Goal: Task Accomplishment & Management: Use online tool/utility

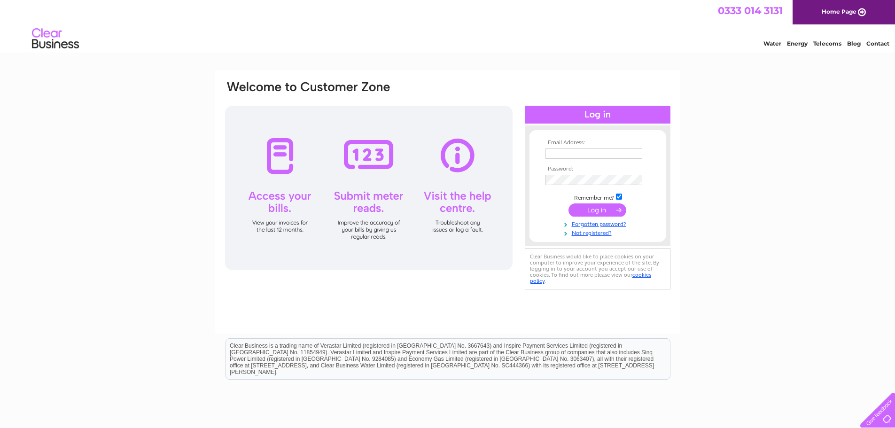
click at [602, 153] on input "text" at bounding box center [593, 153] width 97 height 10
type input "[EMAIL_ADDRESS][DOMAIN_NAME]"
click at [590, 213] on input "submit" at bounding box center [597, 210] width 58 height 13
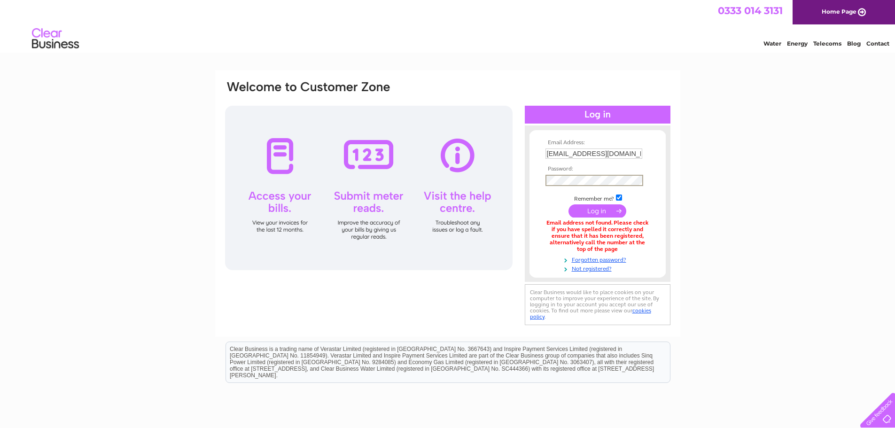
click at [592, 208] on input "submit" at bounding box center [597, 210] width 58 height 13
click at [568, 204] on input "submit" at bounding box center [597, 210] width 58 height 13
drag, startPoint x: 625, startPoint y: 151, endPoint x: 525, endPoint y: 144, distance: 100.3
click at [525, 144] on div "Email Address: accounts@themaker.bar Password:" at bounding box center [598, 204] width 146 height 138
type input "chris@71brewing.com"
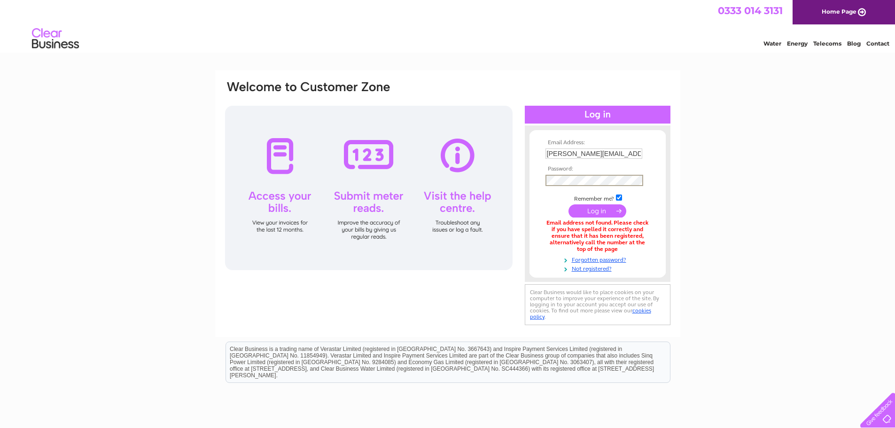
click at [568, 204] on input "submit" at bounding box center [597, 210] width 58 height 13
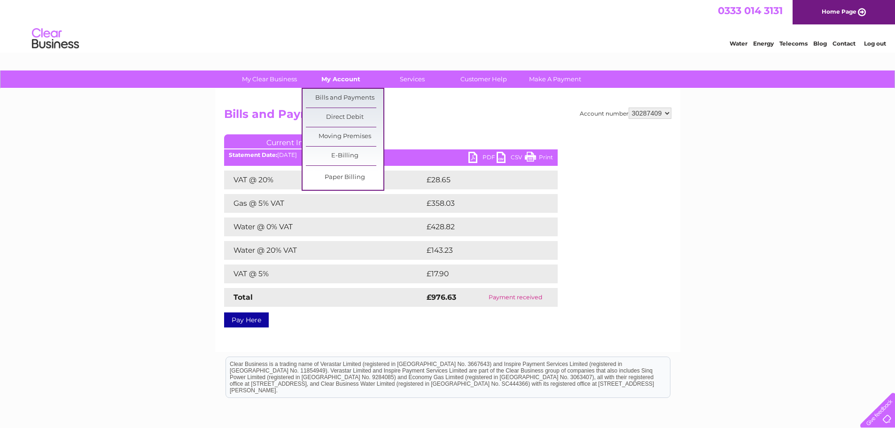
click at [317, 80] on link "My Account" at bounding box center [340, 78] width 77 height 17
click at [325, 97] on link "Bills and Payments" at bounding box center [344, 98] width 77 height 19
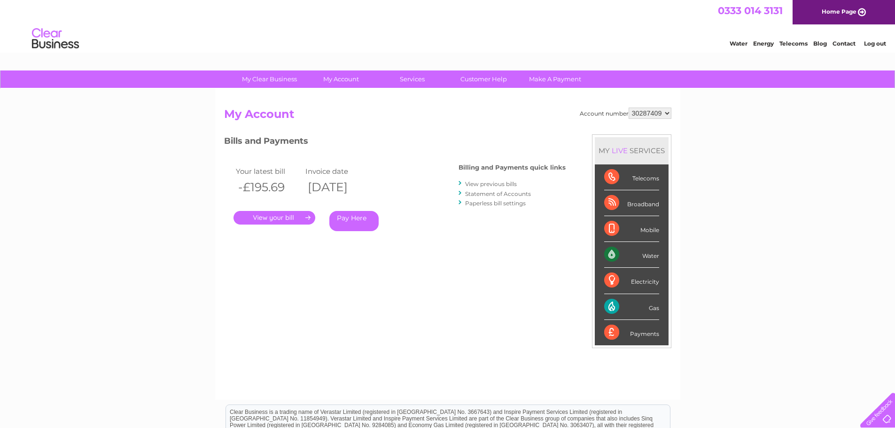
click at [278, 217] on link "." at bounding box center [274, 218] width 82 height 14
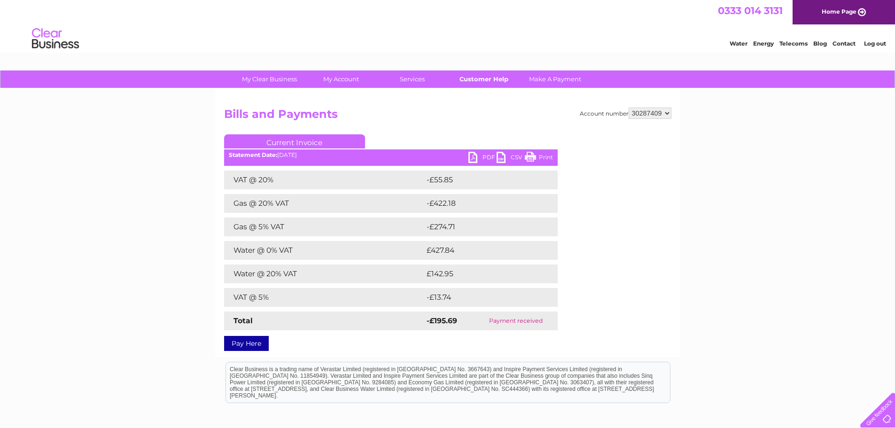
click at [485, 81] on link "Customer Help" at bounding box center [483, 78] width 77 height 17
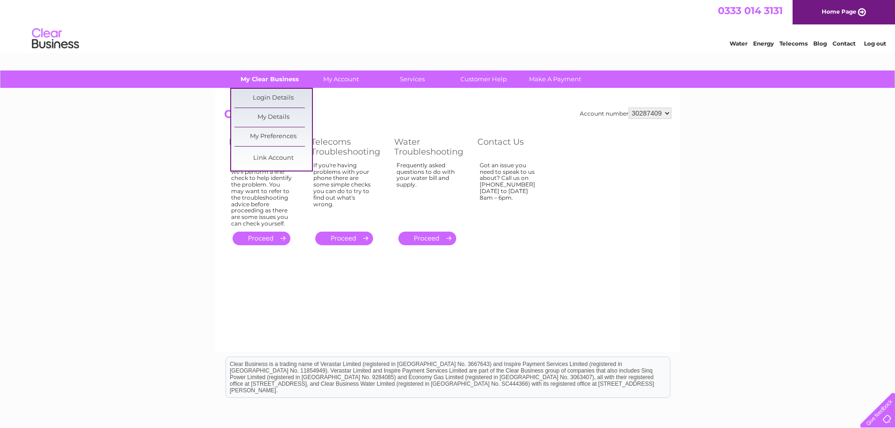
click at [291, 81] on link "My Clear Business" at bounding box center [269, 78] width 77 height 17
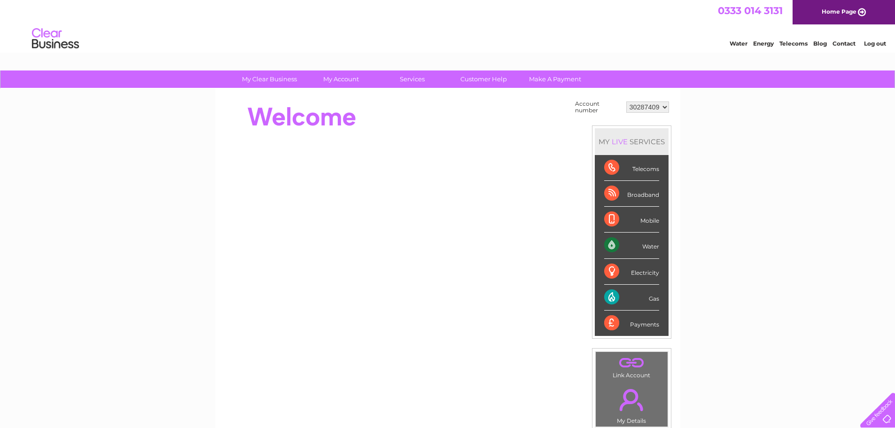
click at [655, 298] on div "Gas" at bounding box center [631, 298] width 55 height 26
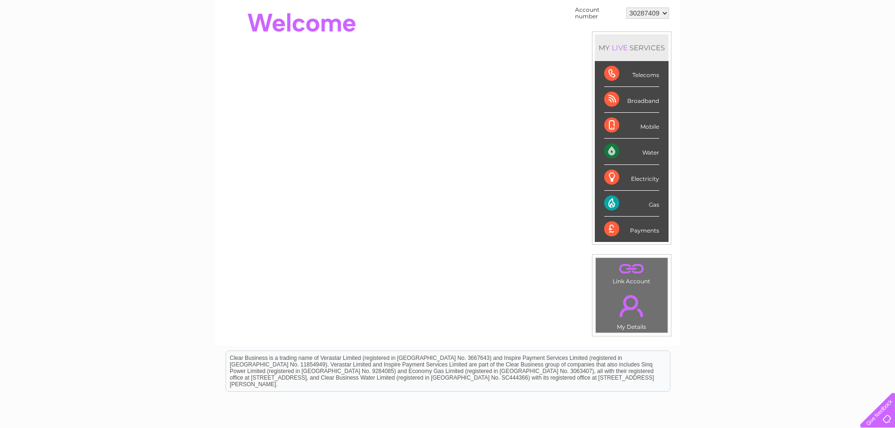
scroll to position [47, 0]
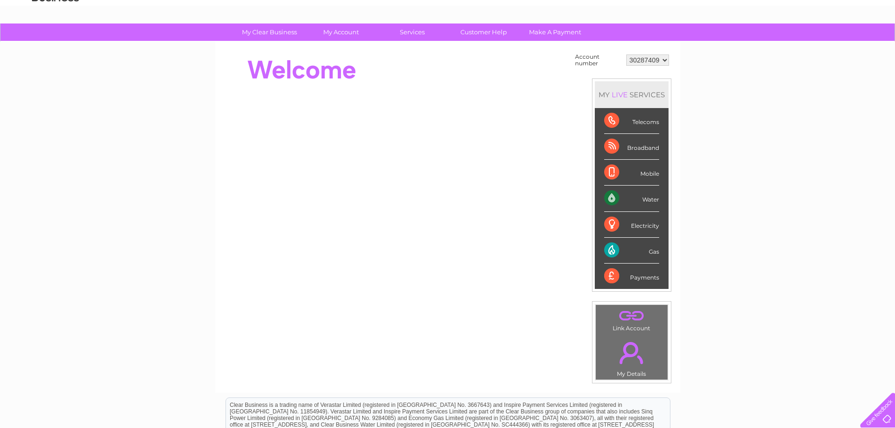
click at [607, 252] on div "Gas" at bounding box center [631, 251] width 55 height 26
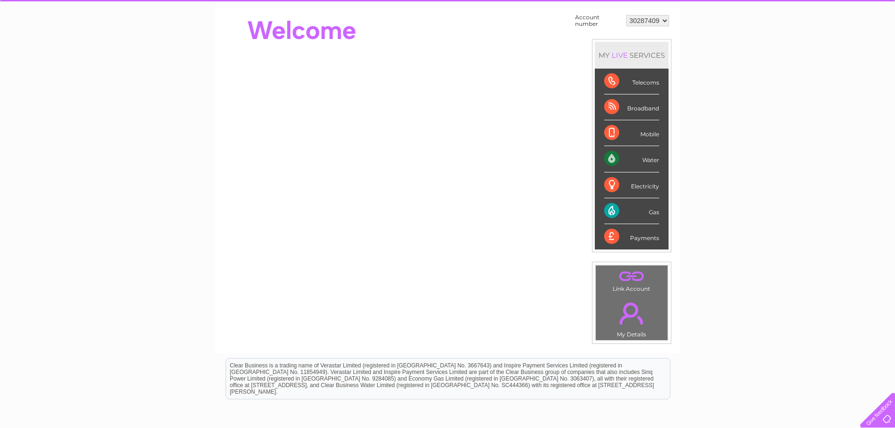
scroll to position [0, 0]
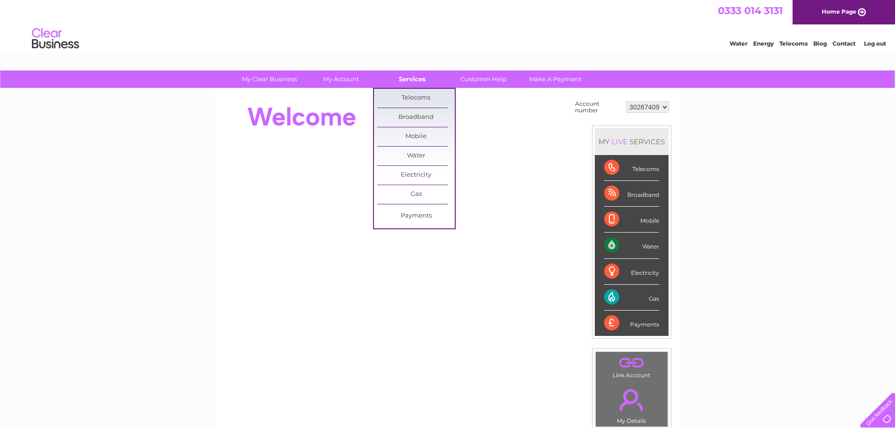
click at [415, 72] on link "Services" at bounding box center [411, 78] width 77 height 17
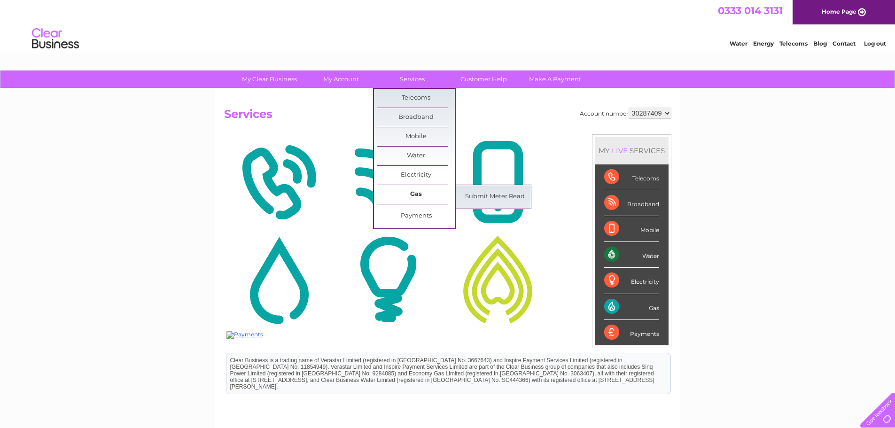
click at [420, 190] on link "Gas" at bounding box center [415, 194] width 77 height 19
click at [486, 195] on link "Submit Meter Read" at bounding box center [494, 196] width 77 height 19
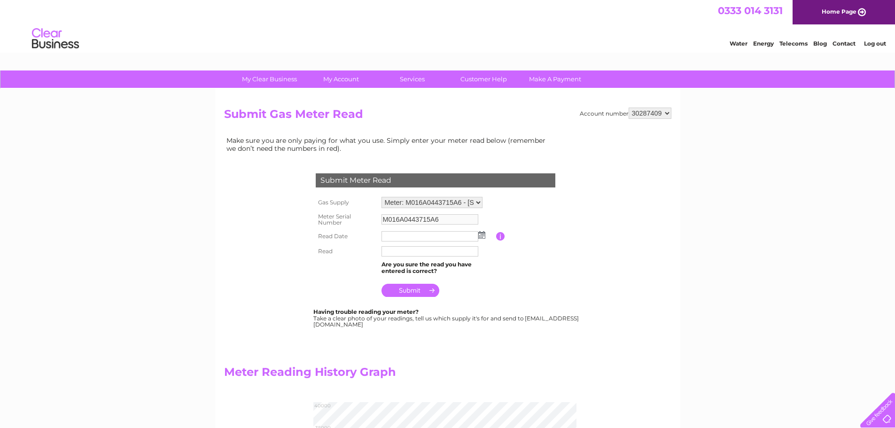
click at [401, 237] on input "text" at bounding box center [429, 236] width 97 height 10
click at [481, 238] on img at bounding box center [482, 236] width 7 height 8
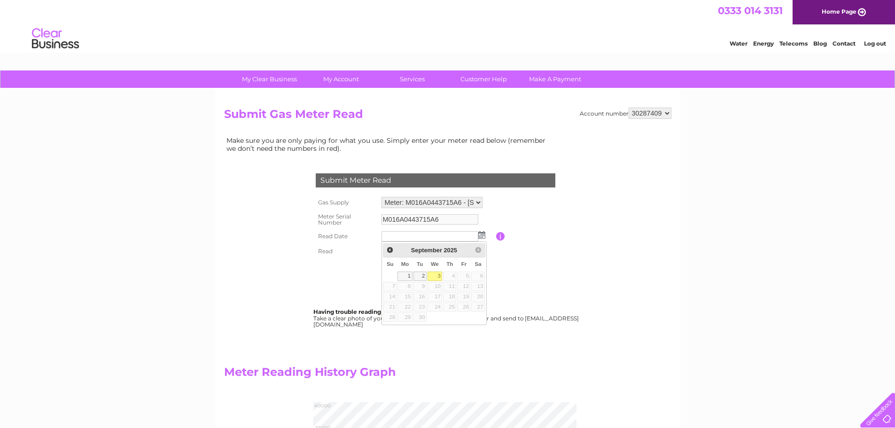
click at [434, 276] on link "3" at bounding box center [434, 275] width 15 height 9
type input "[DATE]"
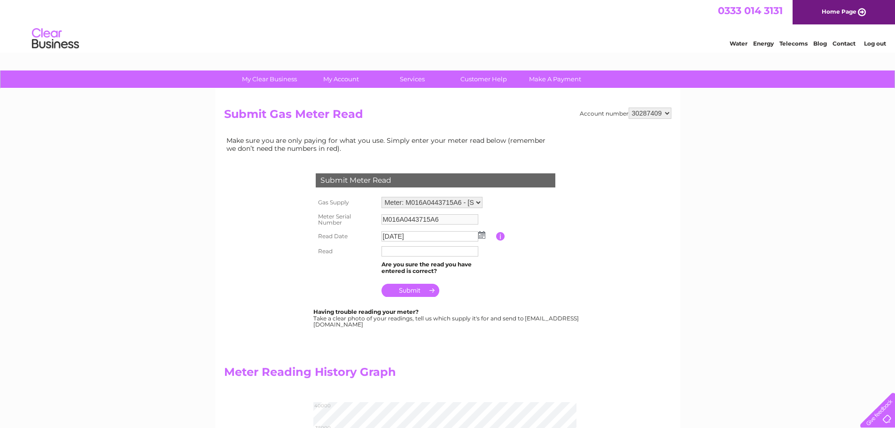
click at [424, 255] on input "text" at bounding box center [429, 251] width 97 height 10
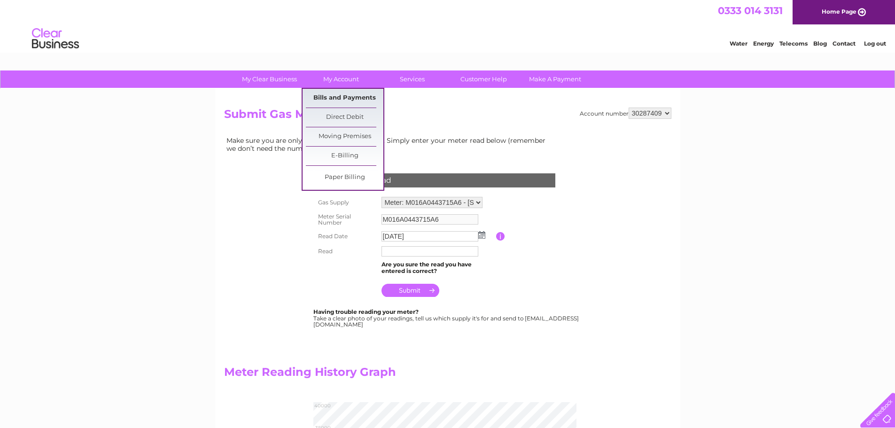
click at [337, 96] on link "Bills and Payments" at bounding box center [344, 98] width 77 height 19
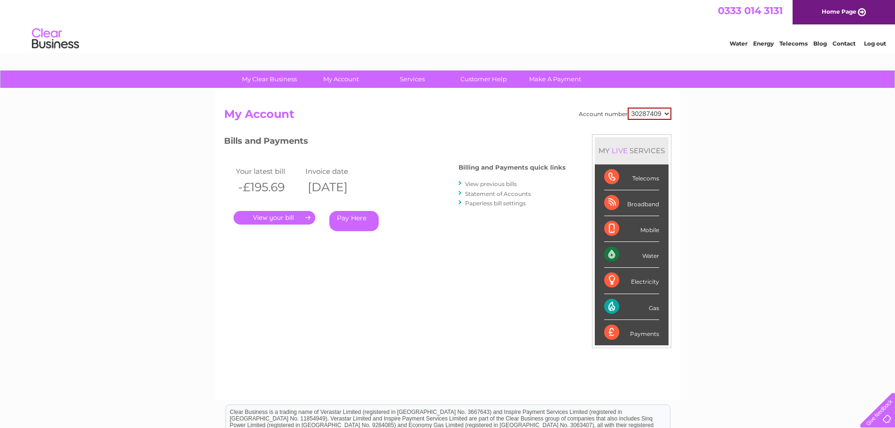
click at [478, 182] on link "View previous bills" at bounding box center [491, 183] width 52 height 7
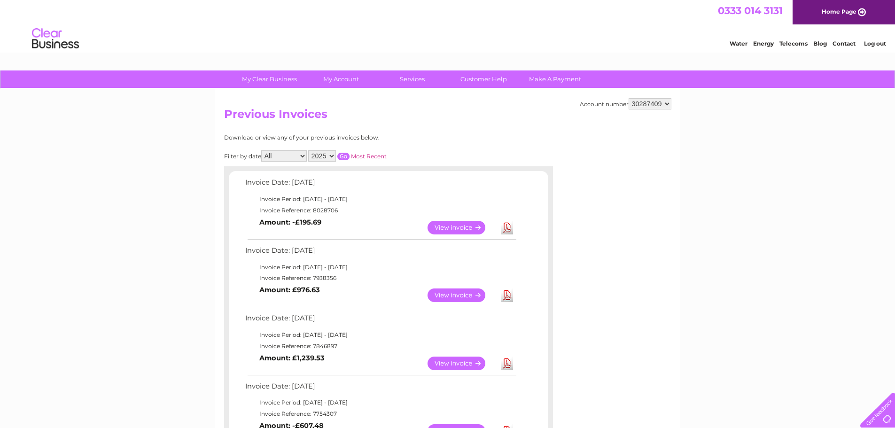
click at [458, 229] on link "View" at bounding box center [461, 228] width 69 height 14
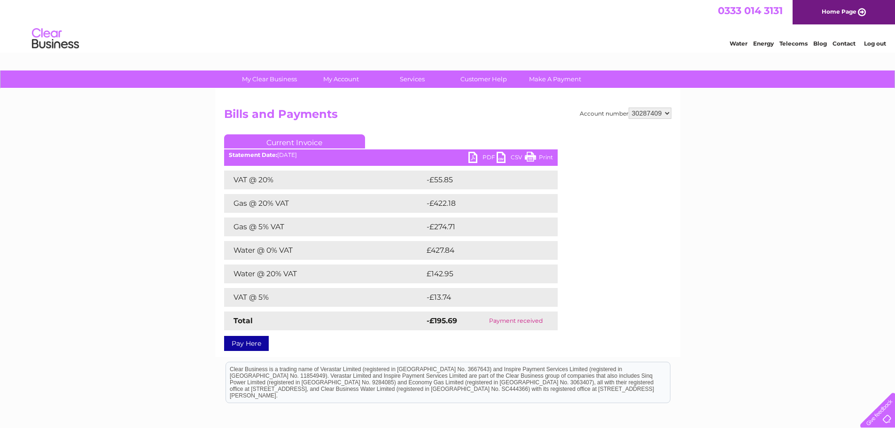
click at [478, 156] on link "PDF" at bounding box center [482, 159] width 28 height 14
click at [474, 157] on link "PDF" at bounding box center [482, 159] width 28 height 14
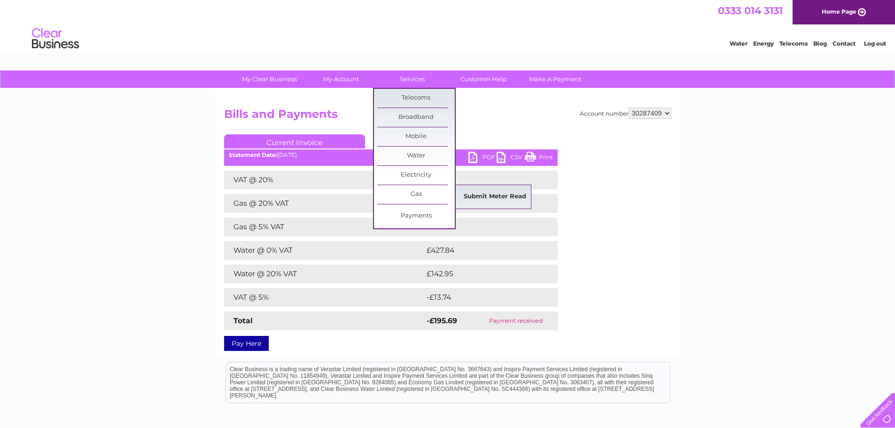
click at [495, 194] on link "Submit Meter Read" at bounding box center [494, 196] width 77 height 19
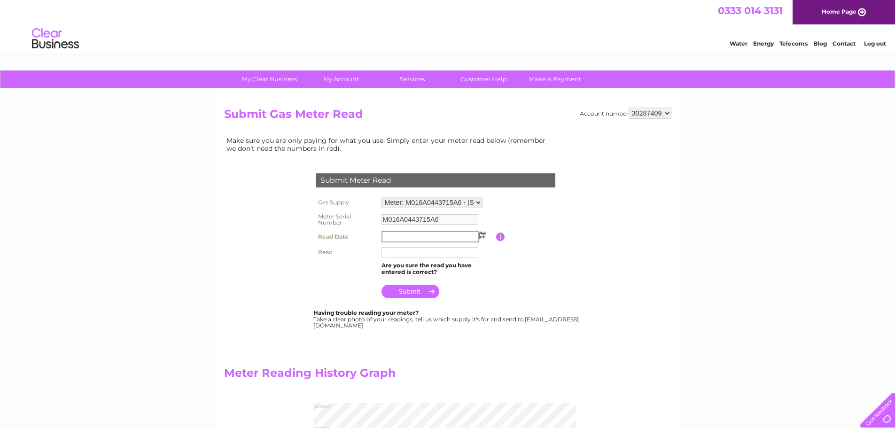
click at [401, 237] on input "text" at bounding box center [430, 236] width 98 height 11
click at [484, 238] on img at bounding box center [481, 235] width 7 height 8
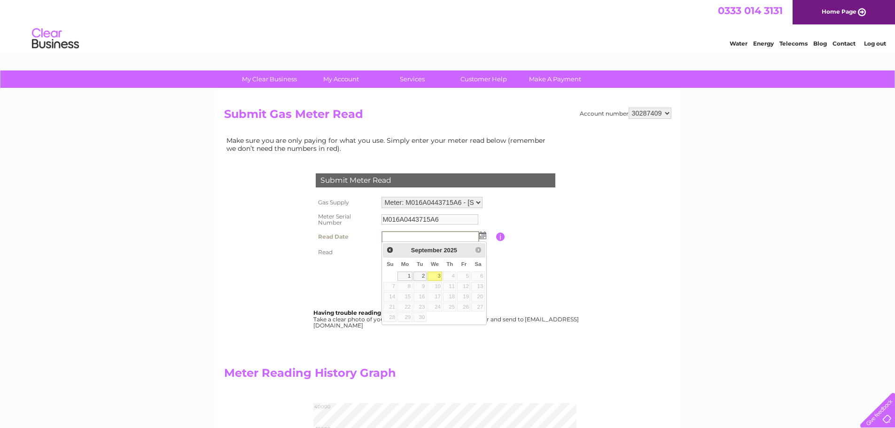
click at [434, 277] on link "3" at bounding box center [434, 275] width 15 height 9
type input "2025/09/03"
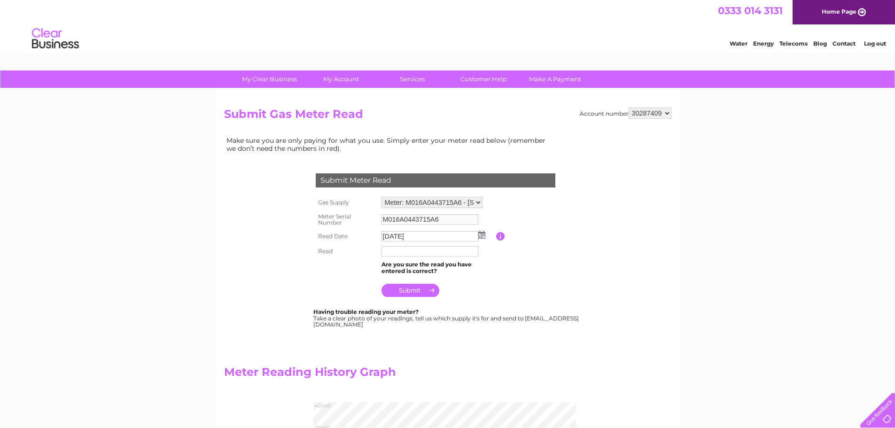
click at [402, 249] on input "text" at bounding box center [429, 251] width 97 height 10
type input "36773"
click at [421, 288] on input "submit" at bounding box center [410, 291] width 58 height 13
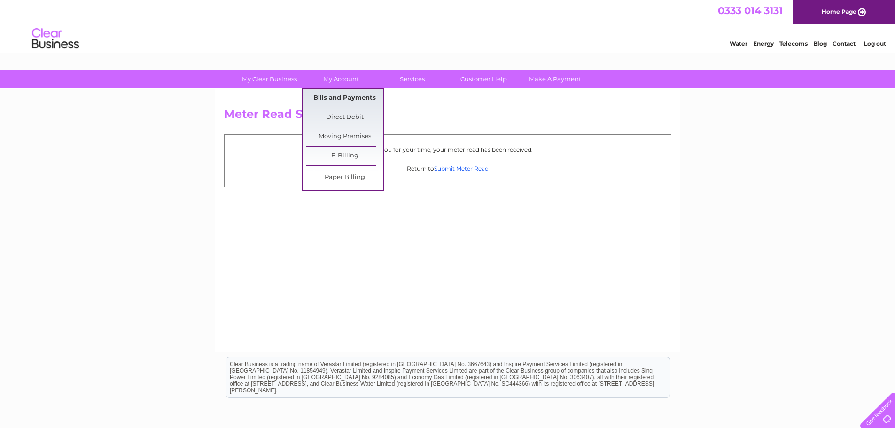
click at [332, 94] on link "Bills and Payments" at bounding box center [344, 98] width 77 height 19
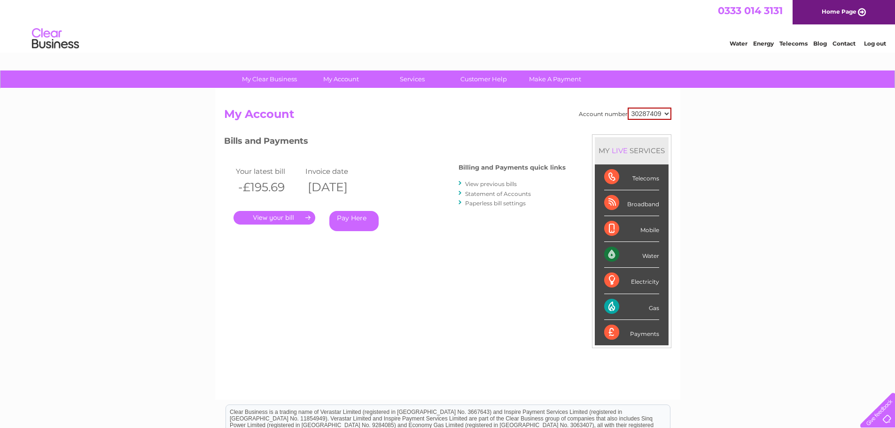
click at [305, 218] on link "." at bounding box center [274, 218] width 82 height 14
